Goal: Navigation & Orientation: Find specific page/section

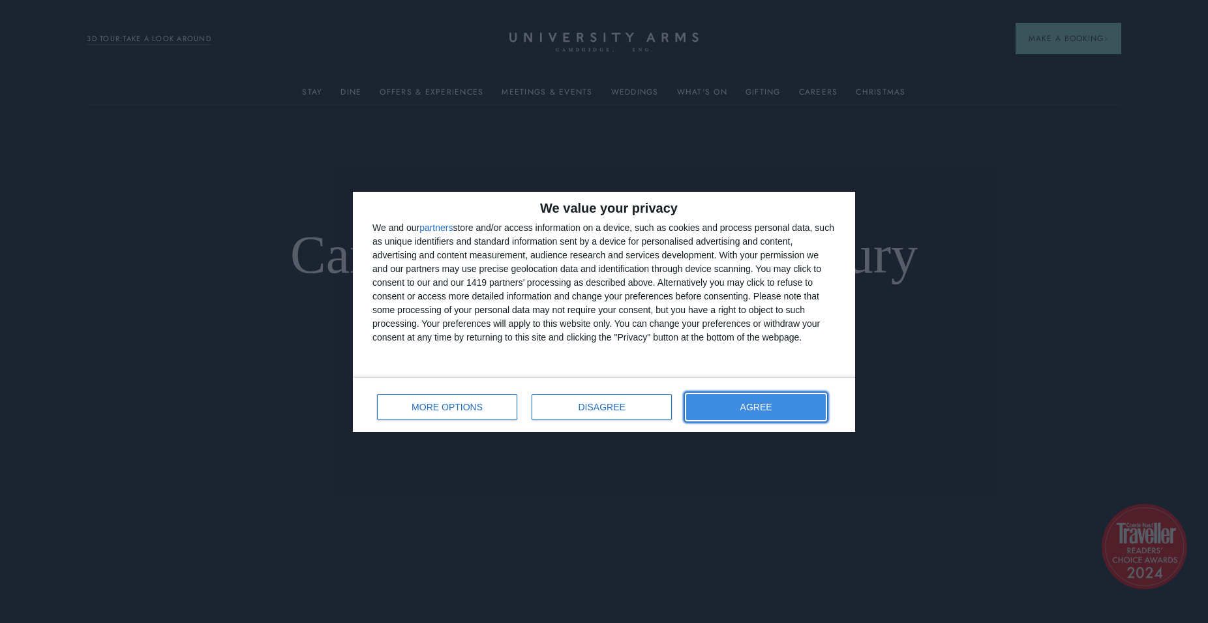
click at [768, 412] on button "AGREE" at bounding box center [756, 407] width 140 height 26
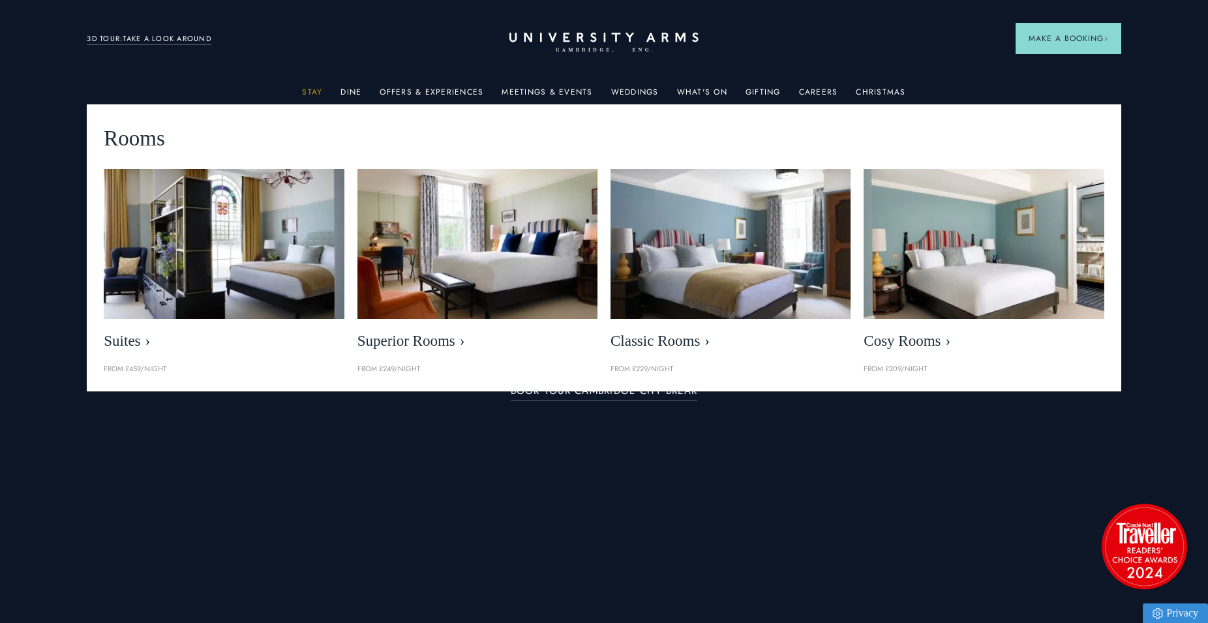
click at [322, 89] on link "Stay" at bounding box center [312, 95] width 20 height 17
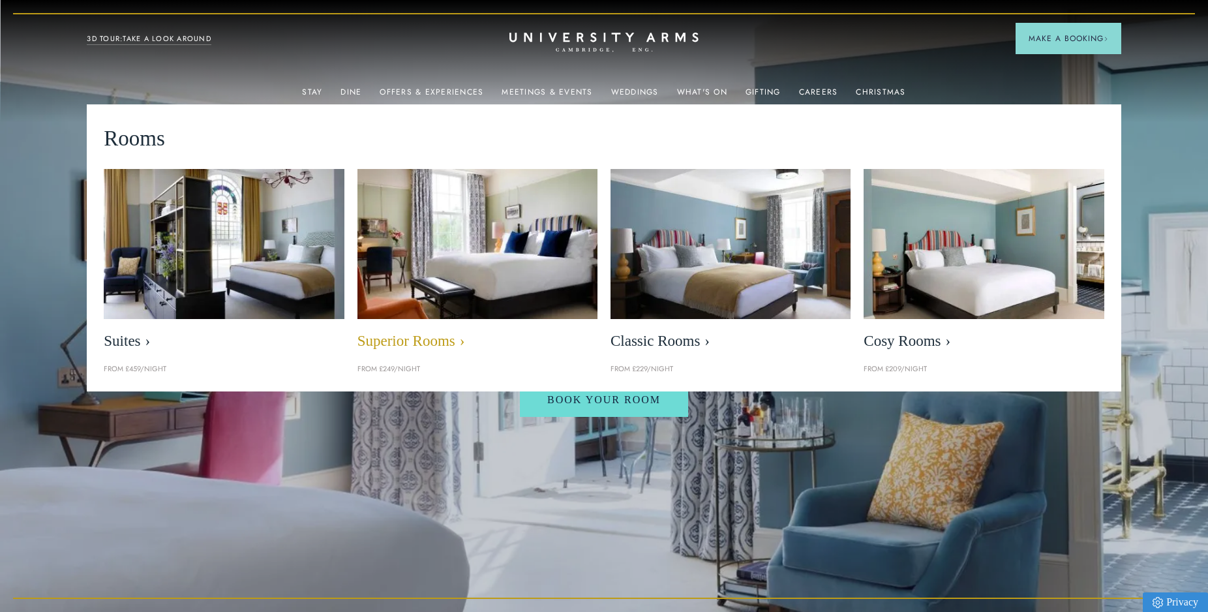
click at [432, 277] on img at bounding box center [477, 243] width 277 height 173
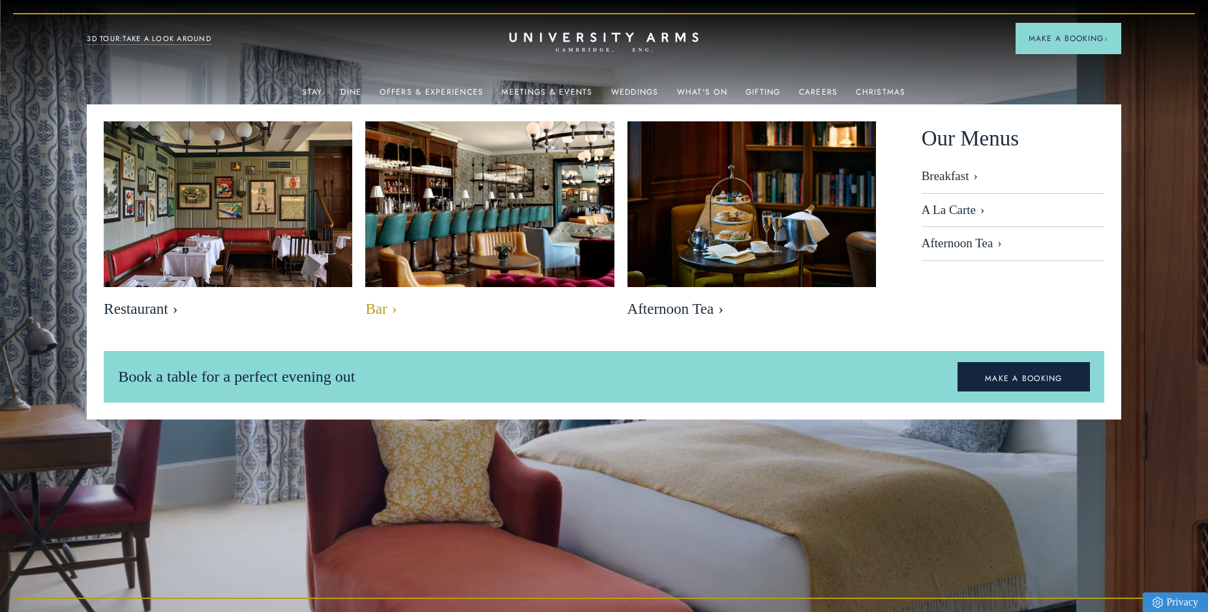
click at [440, 166] on img at bounding box center [490, 204] width 286 height 190
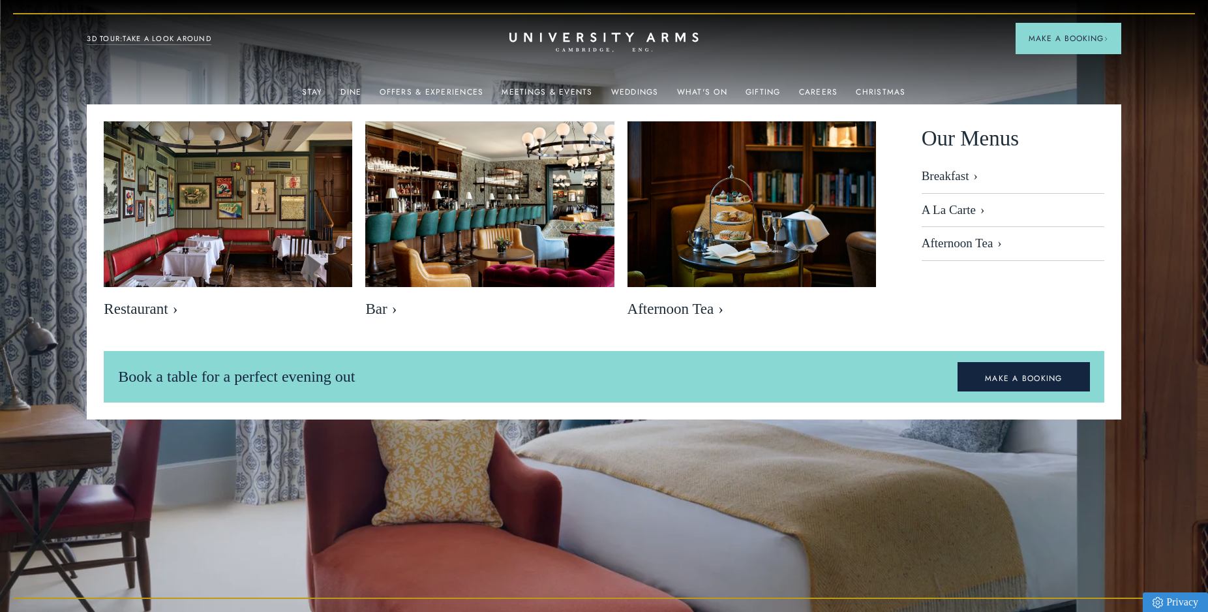
click at [350, 86] on div "Dine" at bounding box center [350, 91] width 21 height 26
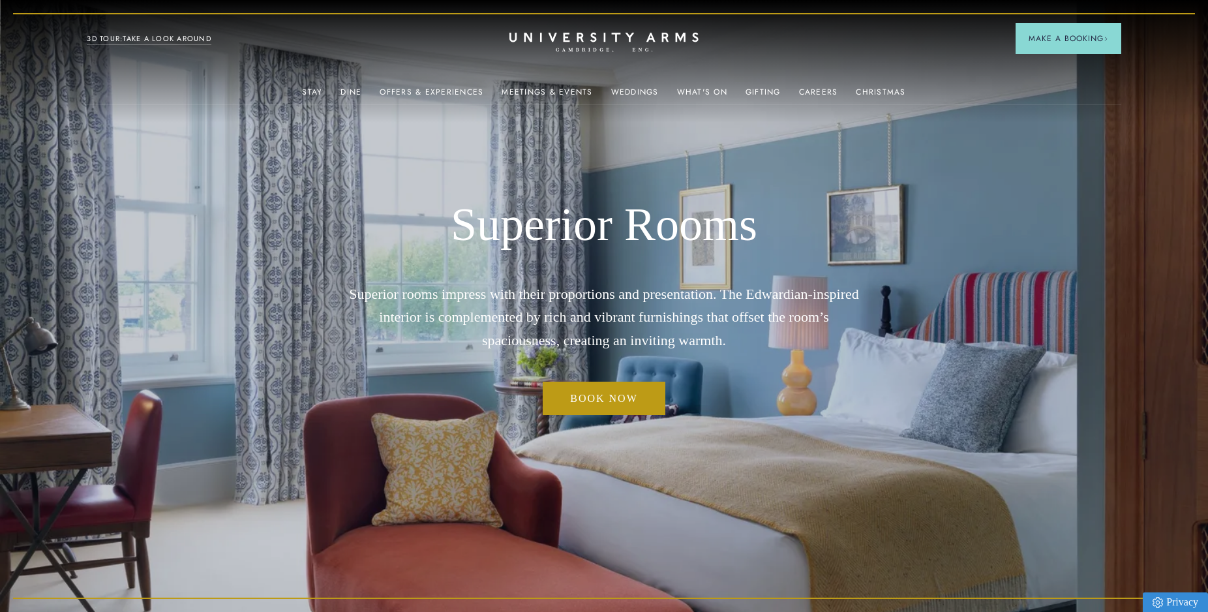
click at [234, 196] on img at bounding box center [604, 306] width 1208 height 612
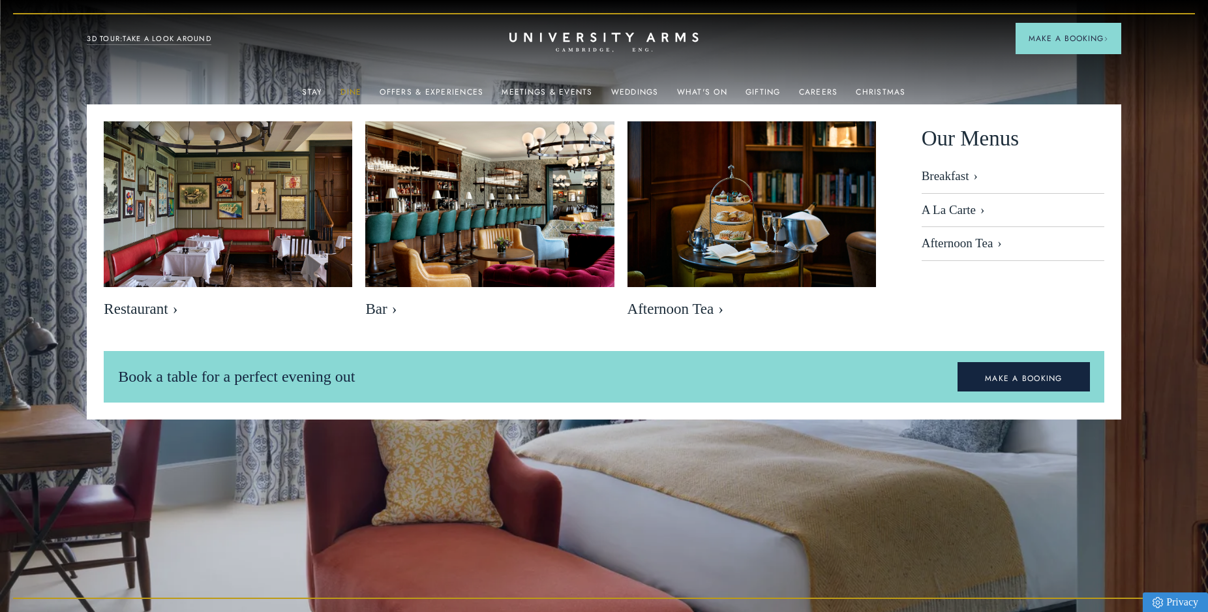
click at [361, 93] on link "Dine" at bounding box center [350, 95] width 21 height 17
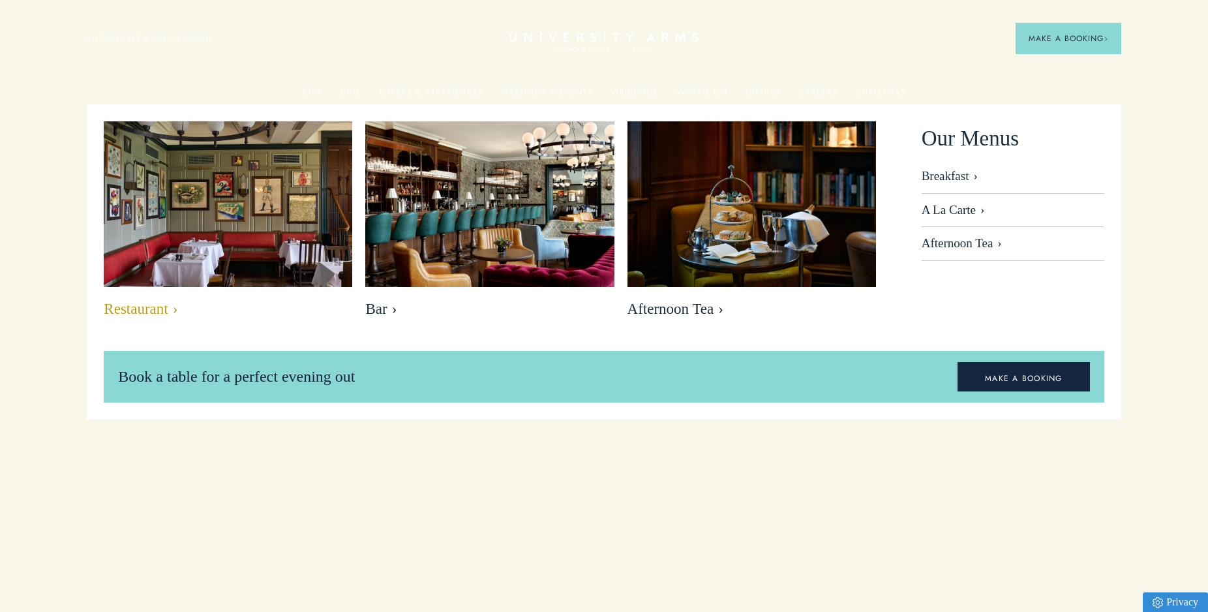
click at [284, 175] on img at bounding box center [228, 204] width 286 height 190
